Goal: Information Seeking & Learning: Learn about a topic

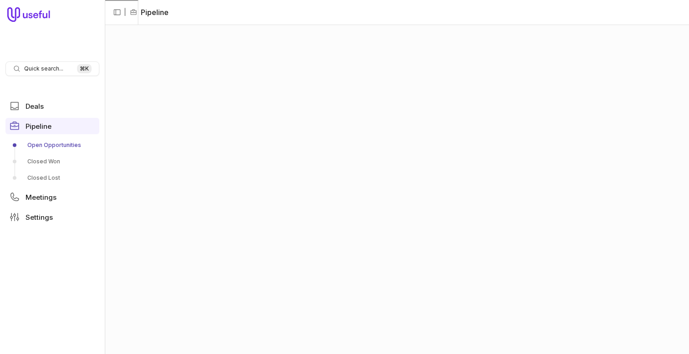
click at [66, 73] on div "Quick search... ⌘ K" at bounding box center [52, 68] width 94 height 15
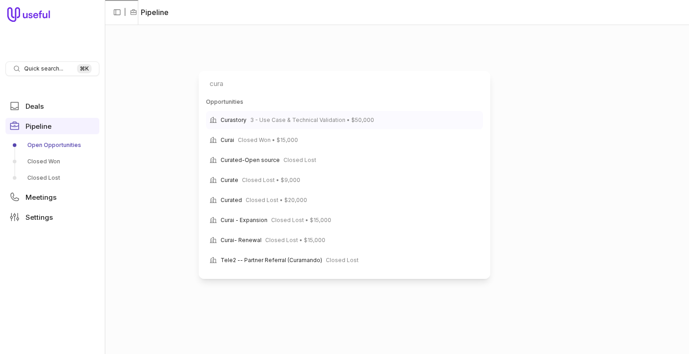
type input "cura"
click at [271, 120] on span "3 - Use Case & Technical Validation • $50,000" at bounding box center [312, 120] width 124 height 11
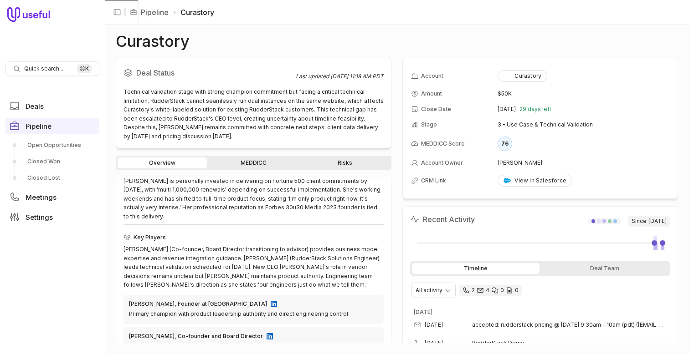
scroll to position [243, 0]
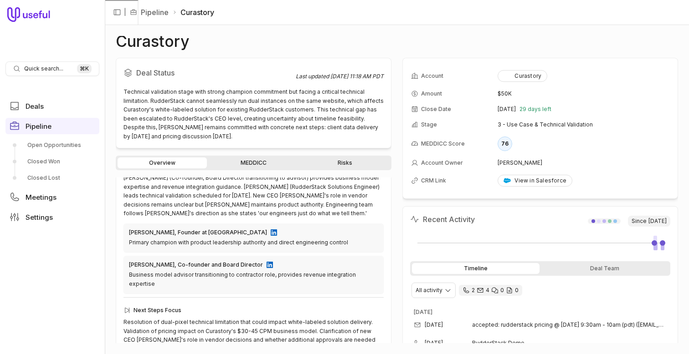
click at [227, 153] on div "Deal Status Last updated Oct 2, 2025, 11:18 AM PDT Technical validation stage w…" at bounding box center [254, 201] width 276 height 286
click at [232, 158] on link "MEDDICC" at bounding box center [253, 163] width 89 height 11
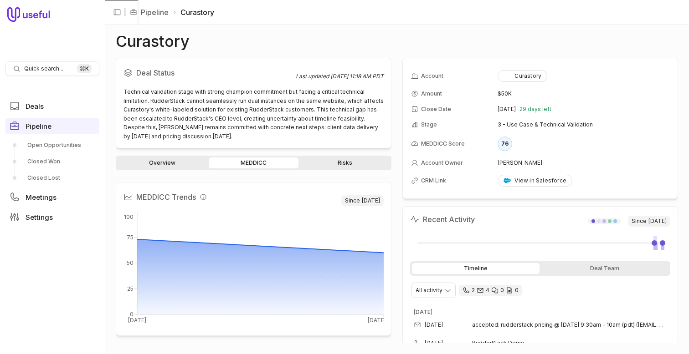
scroll to position [56, 0]
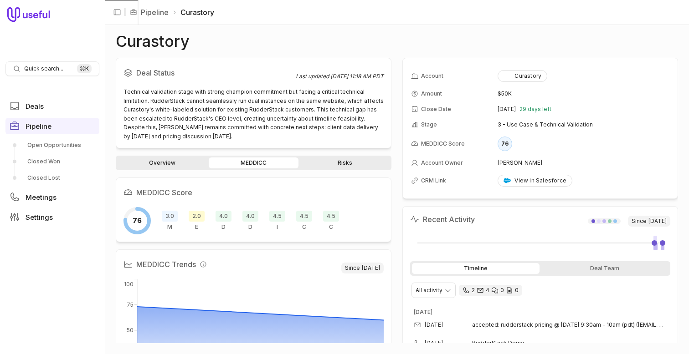
click at [158, 157] on div "Overview MEDDICC Risks" at bounding box center [254, 163] width 276 height 15
click at [166, 163] on link "Overview" at bounding box center [162, 163] width 89 height 11
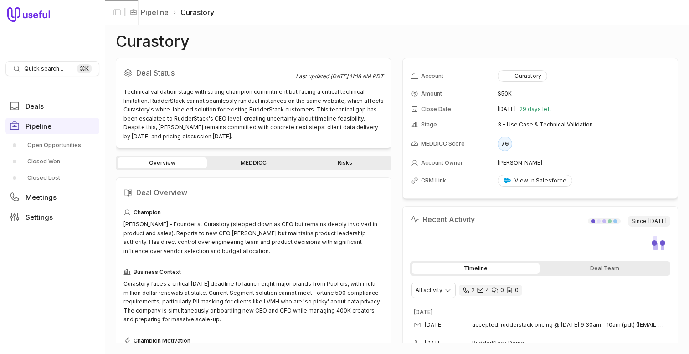
click at [346, 166] on link "Risks" at bounding box center [344, 163] width 89 height 11
